Goal: Information Seeking & Learning: Learn about a topic

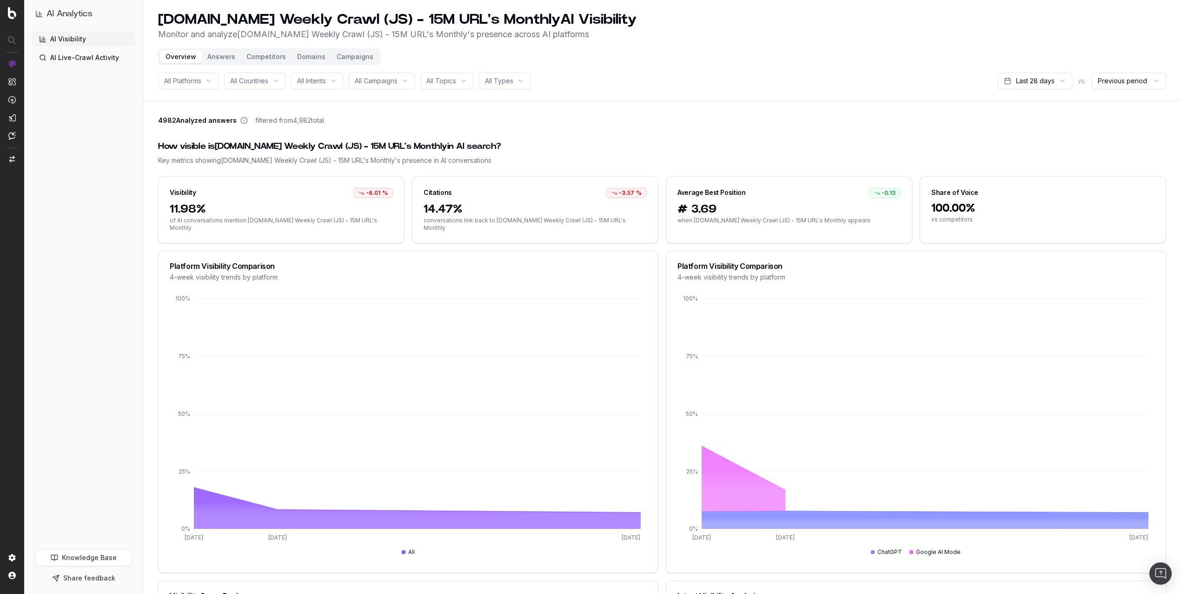
click at [207, 81] on div "All Platforms" at bounding box center [188, 81] width 60 height 17
click at [194, 133] on div "ChatGPT" at bounding box center [199, 132] width 116 height 15
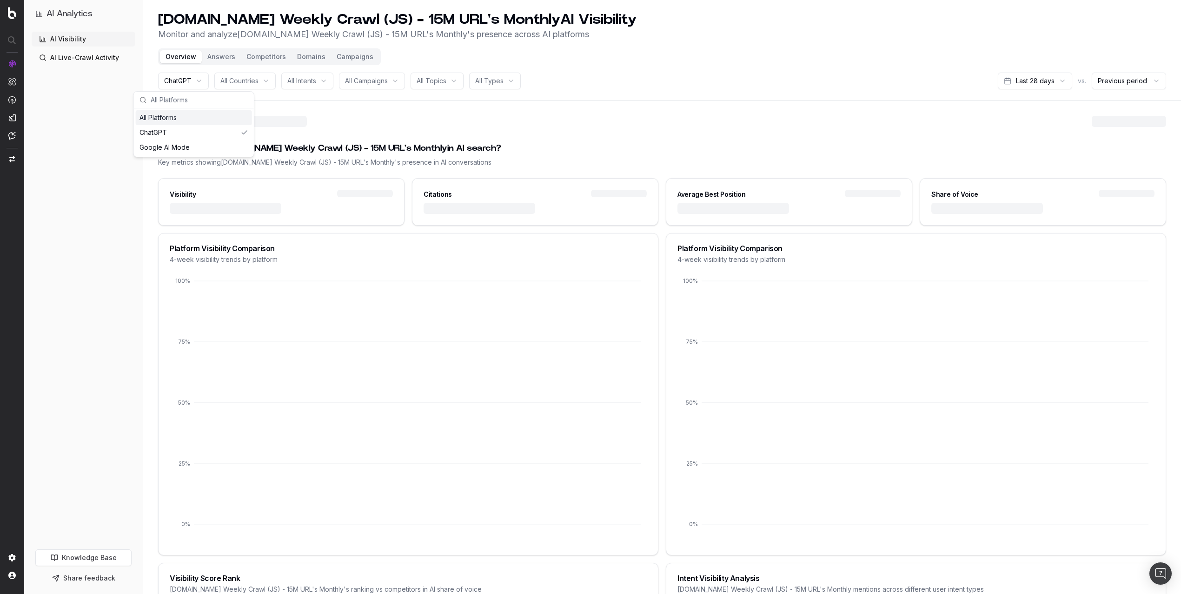
click at [204, 81] on div "ChatGPT" at bounding box center [183, 81] width 51 height 17
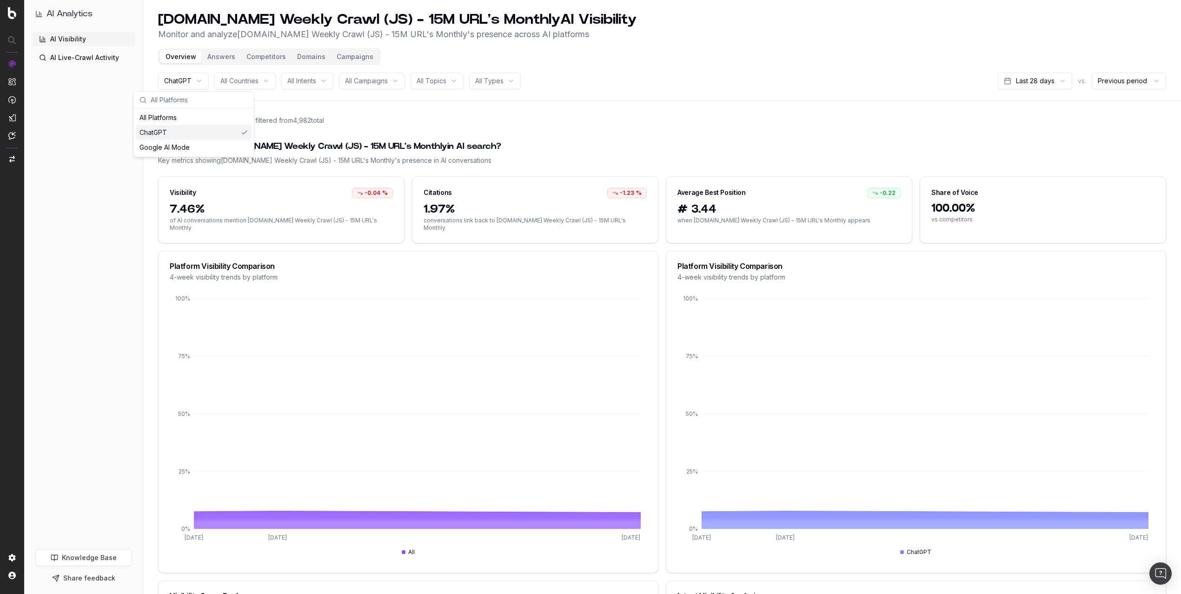
click at [231, 83] on span "All Countries" at bounding box center [239, 80] width 38 height 9
click at [237, 87] on div "All Countries" at bounding box center [244, 81] width 61 height 17
click at [250, 86] on div "All Countries" at bounding box center [244, 81] width 61 height 17
click at [309, 80] on span "All Intents" at bounding box center [301, 80] width 29 height 9
click at [371, 81] on span "All Campaigns" at bounding box center [366, 80] width 43 height 9
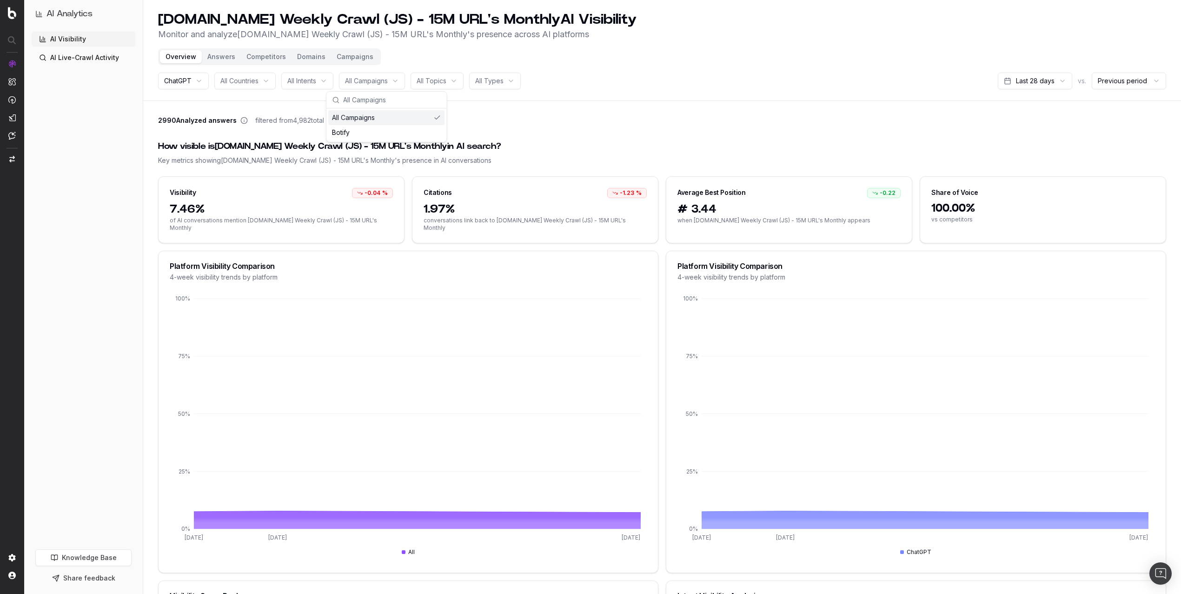
click at [443, 87] on div "All Topics" at bounding box center [437, 81] width 53 height 17
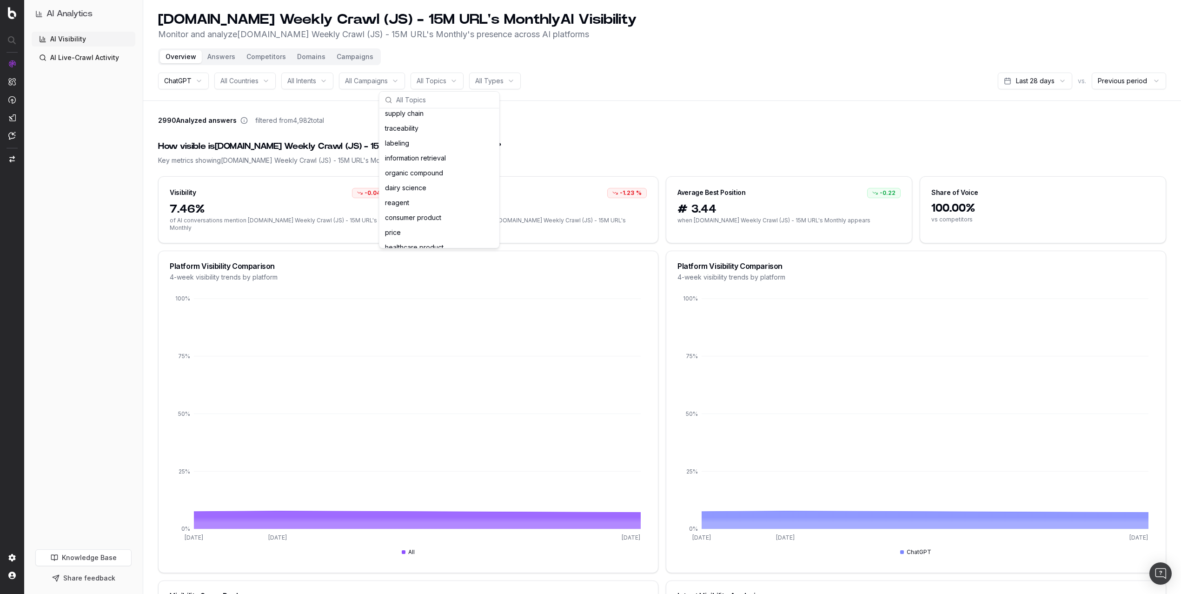
scroll to position [2607, 0]
click at [614, 129] on div "How visible is [DOMAIN_NAME] Weekly Crawl (JS) - 15M URL's Monthly in AI search…" at bounding box center [662, 152] width 1008 height 47
click at [509, 80] on html "AI Analytics AI Visibility AI Live-Crawl Activity Knowledge Base Share feedback…" at bounding box center [590, 297] width 1181 height 594
click at [103, 67] on html "AI Analytics AI Visibility AI Live-Crawl Activity Knowledge Base Share feedback…" at bounding box center [590, 297] width 1181 height 594
click at [98, 55] on link "AI Live-Crawl Activity" at bounding box center [84, 57] width 104 height 15
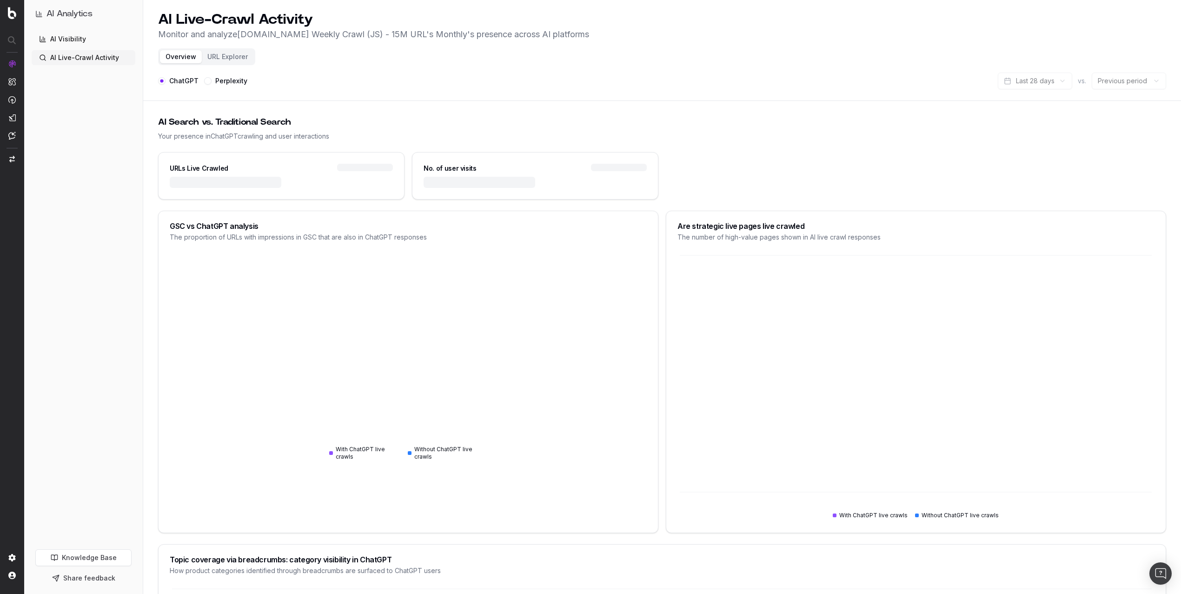
click at [72, 41] on link "AI Visibility" at bounding box center [84, 39] width 104 height 15
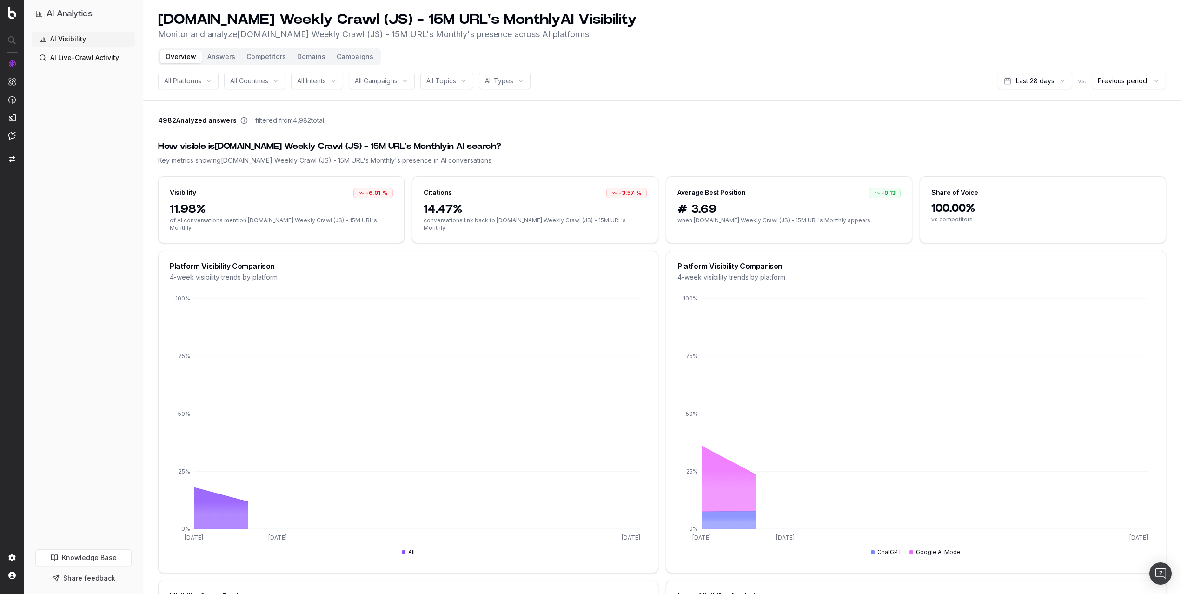
click at [219, 55] on button "Answers" at bounding box center [221, 56] width 39 height 13
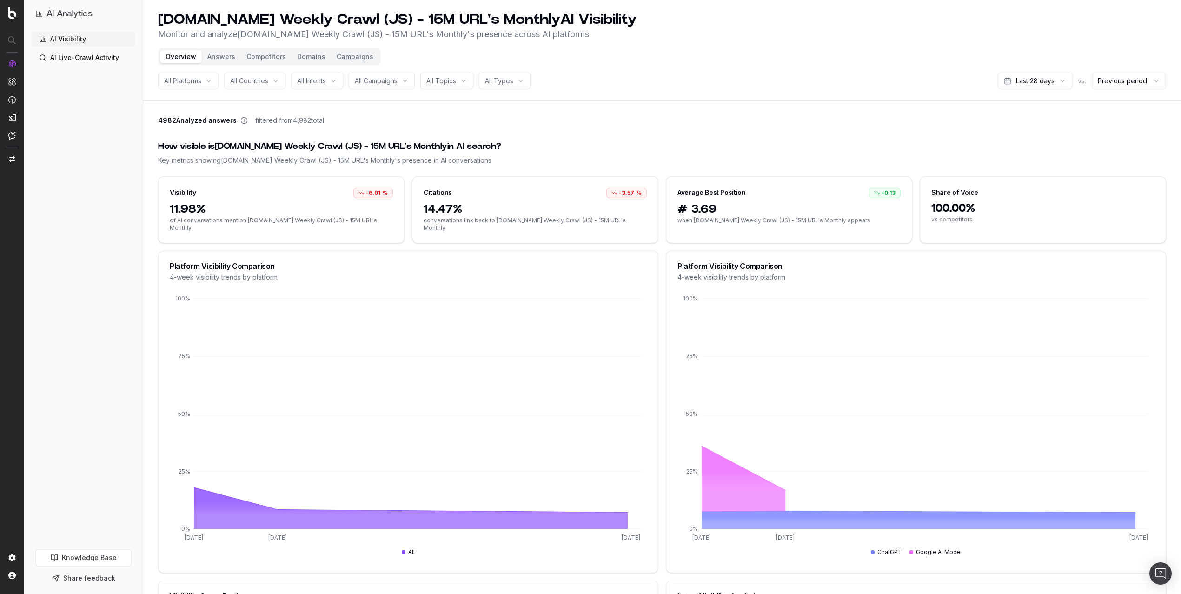
click at [215, 58] on button "Answers" at bounding box center [221, 56] width 39 height 13
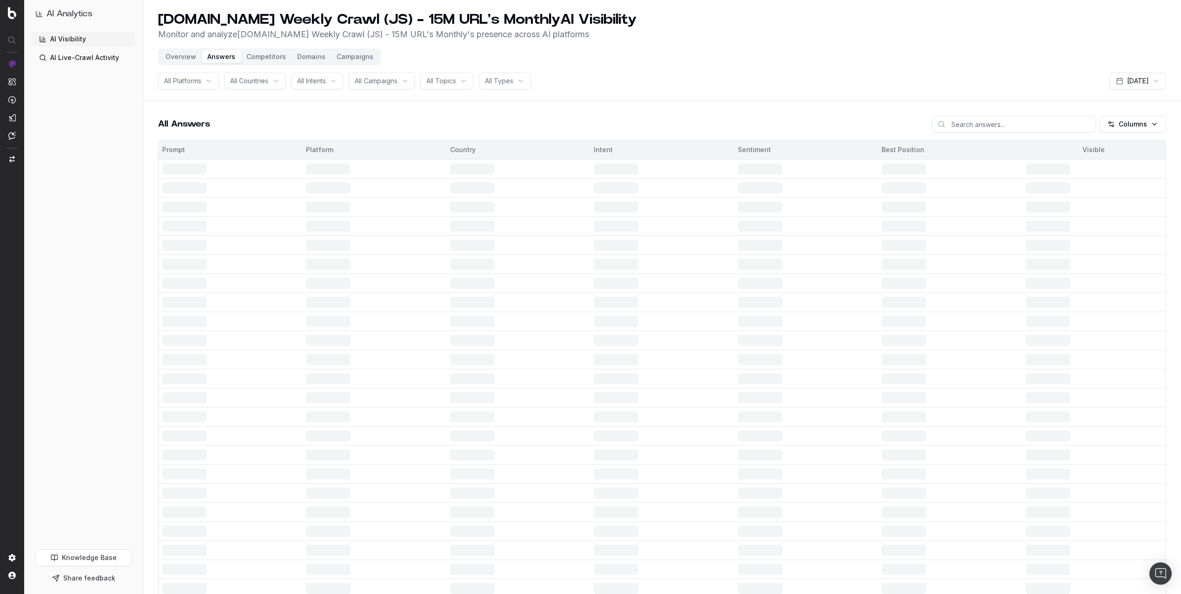
click at [238, 58] on button "Answers" at bounding box center [221, 56] width 39 height 13
